Goal: Task Accomplishment & Management: Complete application form

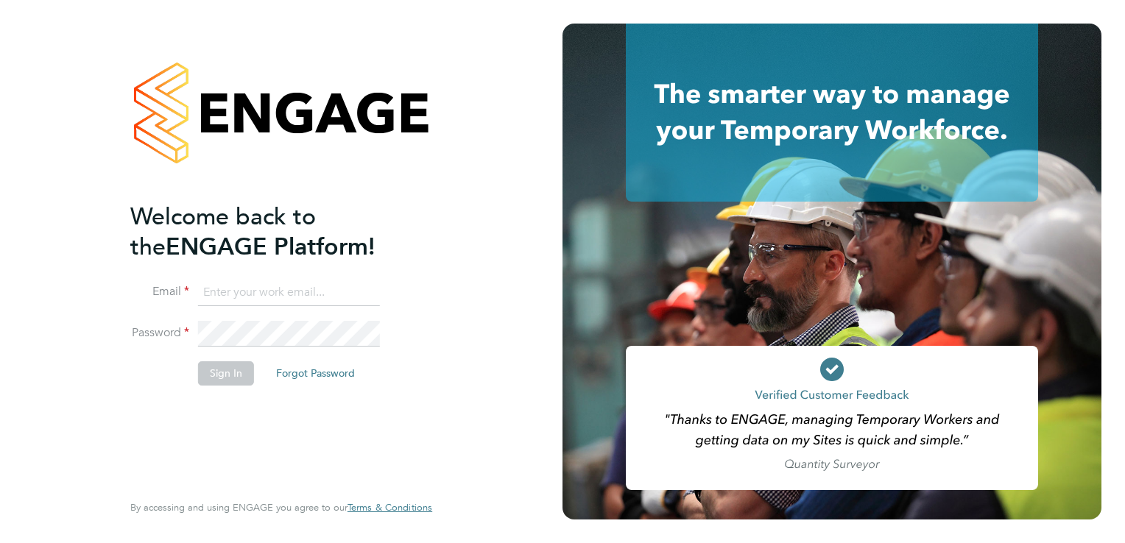
type input "markmby@outlook.com"
click at [236, 371] on button "Sign In" at bounding box center [226, 373] width 56 height 24
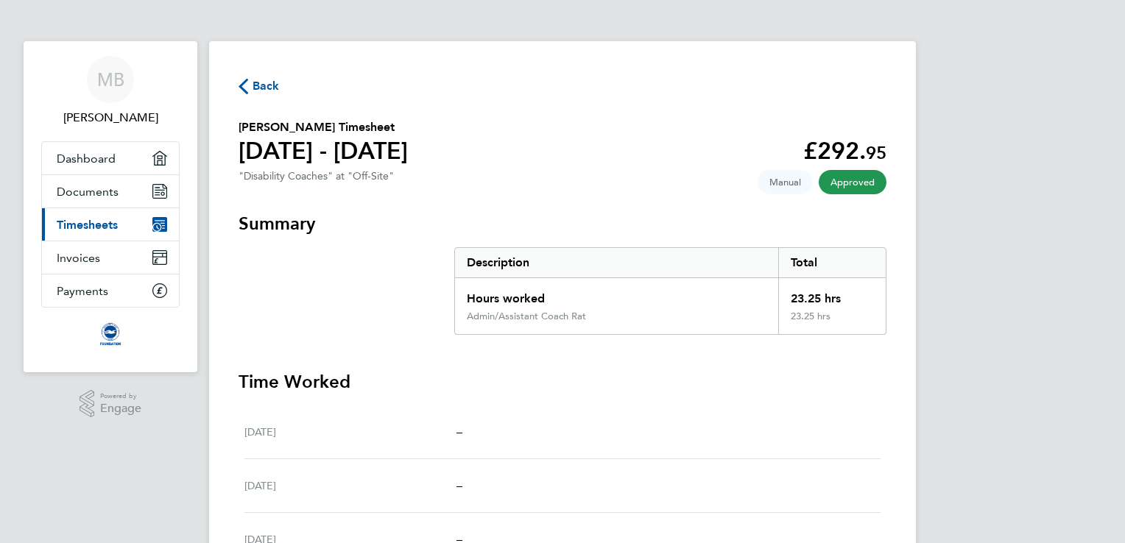
click at [265, 84] on span "Back" at bounding box center [265, 86] width 27 height 18
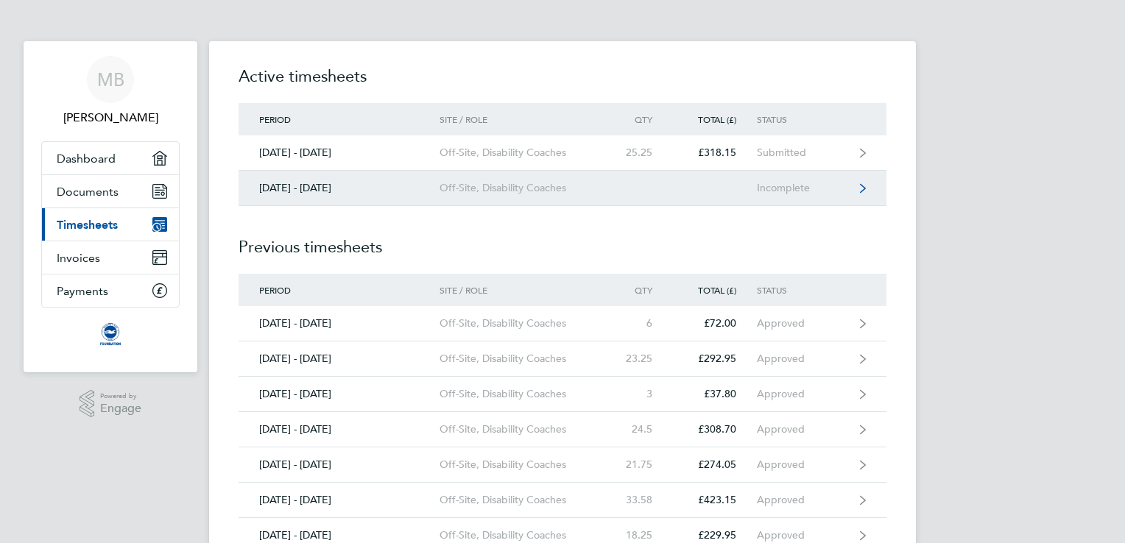
click at [862, 187] on icon at bounding box center [863, 188] width 6 height 10
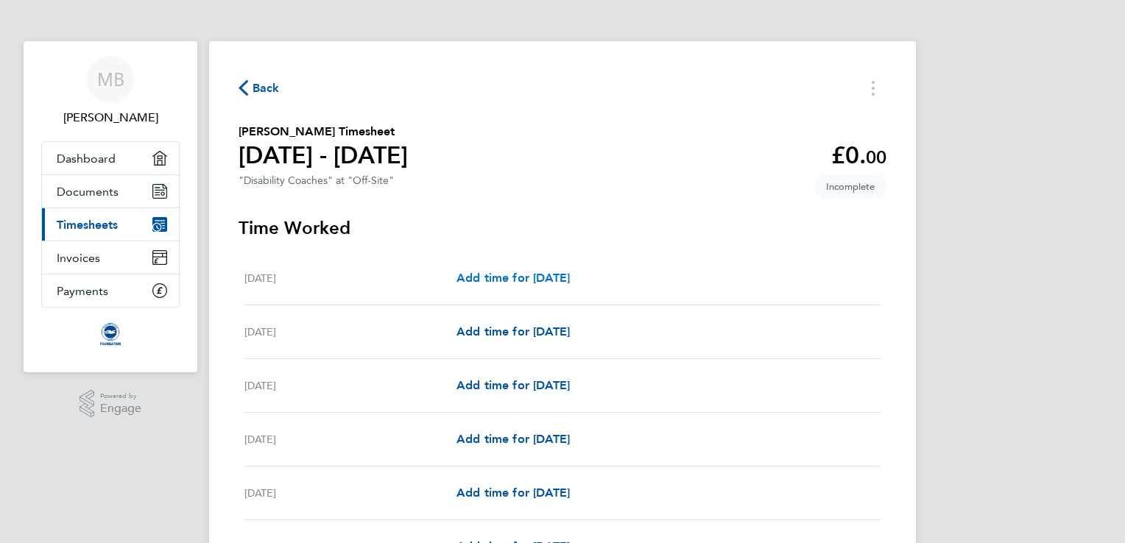
click at [535, 279] on span "Add time for [DATE]" at bounding box center [512, 278] width 113 height 14
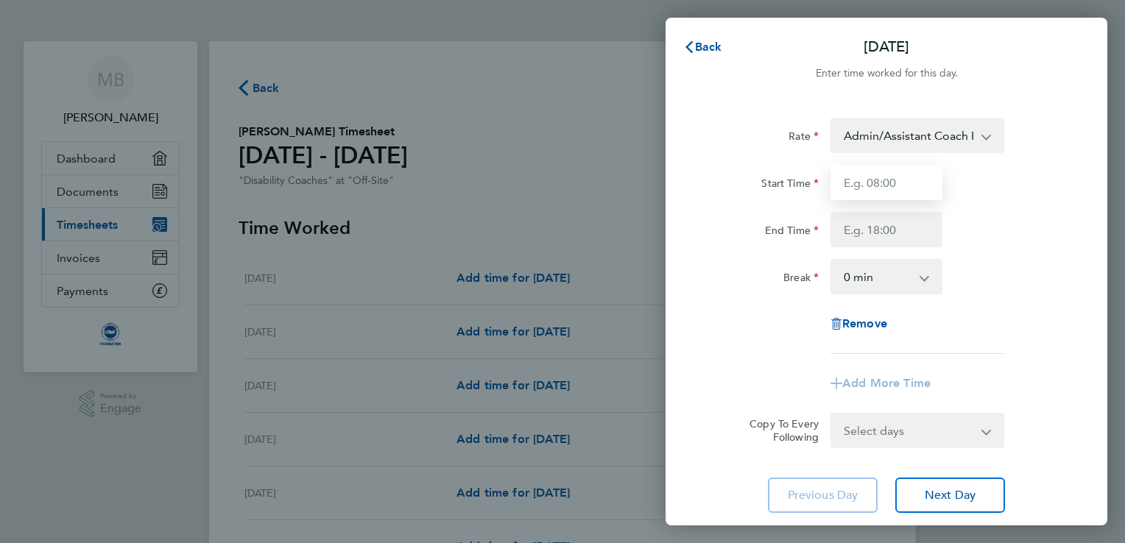
click at [862, 178] on input "Start Time" at bounding box center [886, 182] width 112 height 35
type input "09:30"
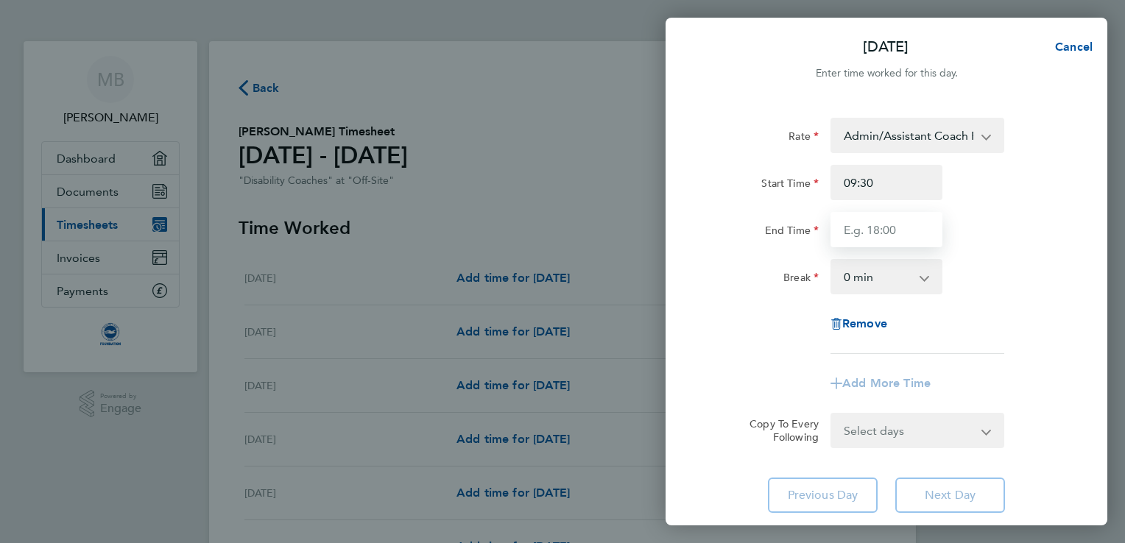
click at [882, 236] on input "End Time" at bounding box center [886, 229] width 112 height 35
type input "12:45"
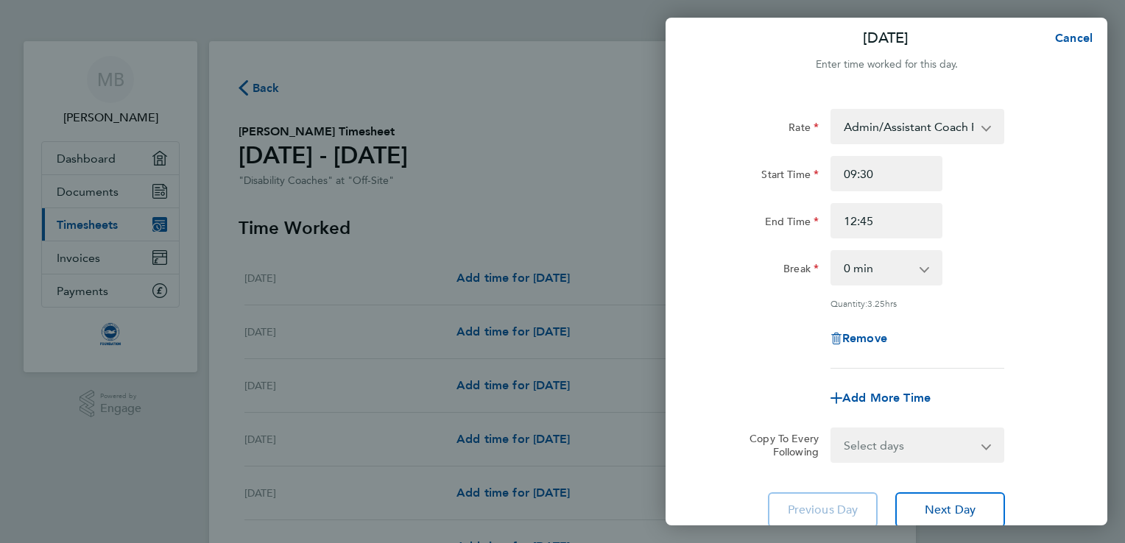
scroll to position [121, 0]
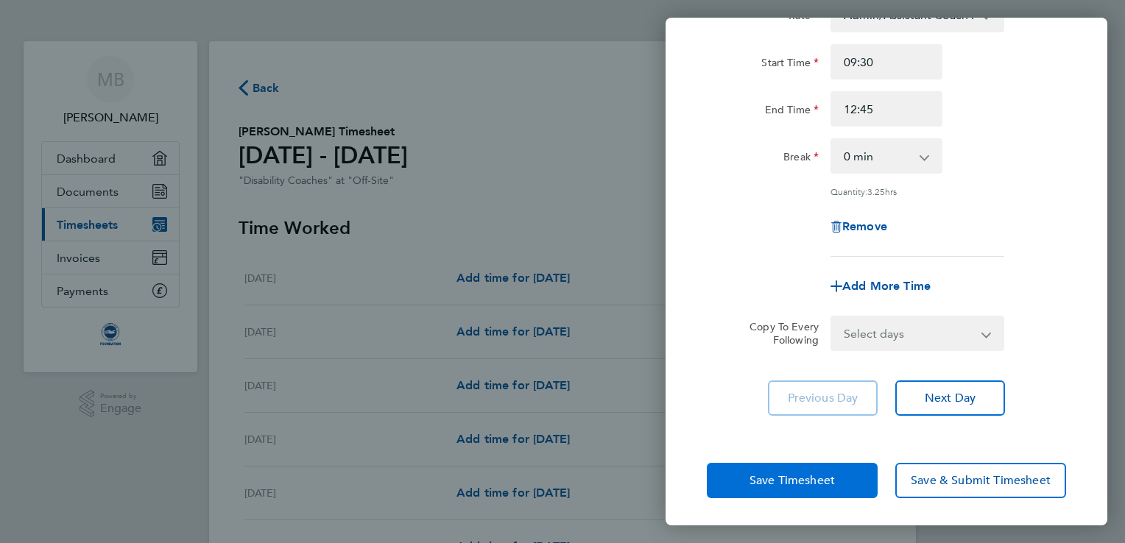
click at [792, 469] on button "Save Timesheet" at bounding box center [792, 480] width 171 height 35
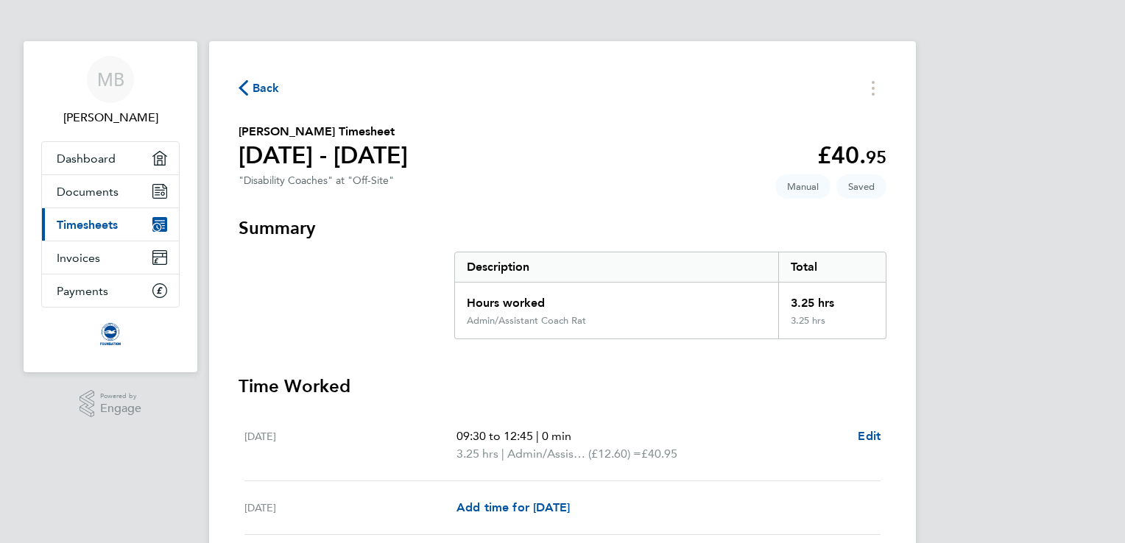
click at [262, 87] on span "Back" at bounding box center [265, 88] width 27 height 18
